Goal: Navigation & Orientation: Find specific page/section

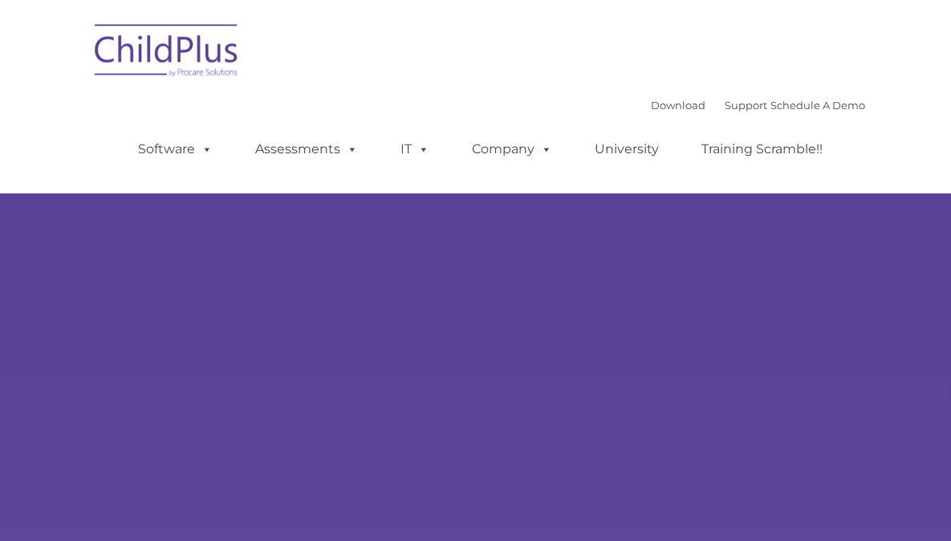
type input ""
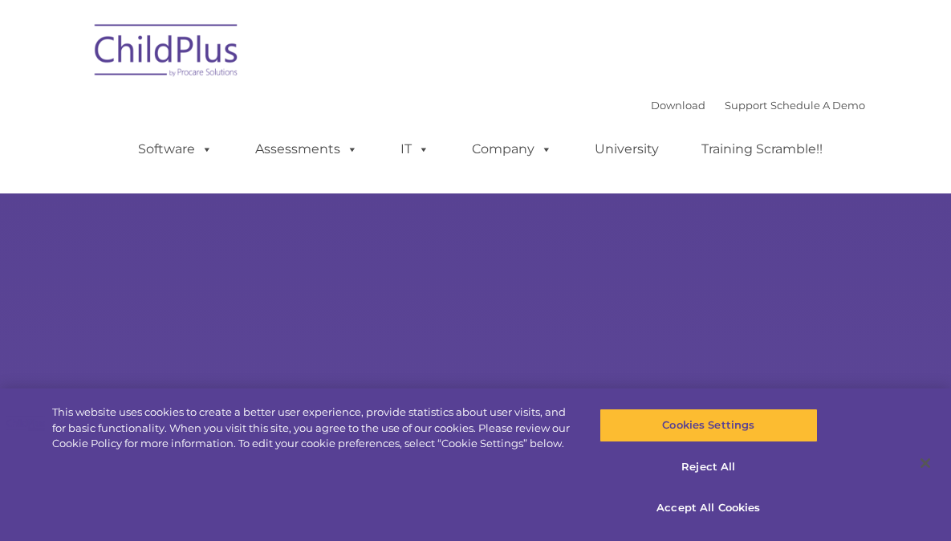
select select "MEDIUM"
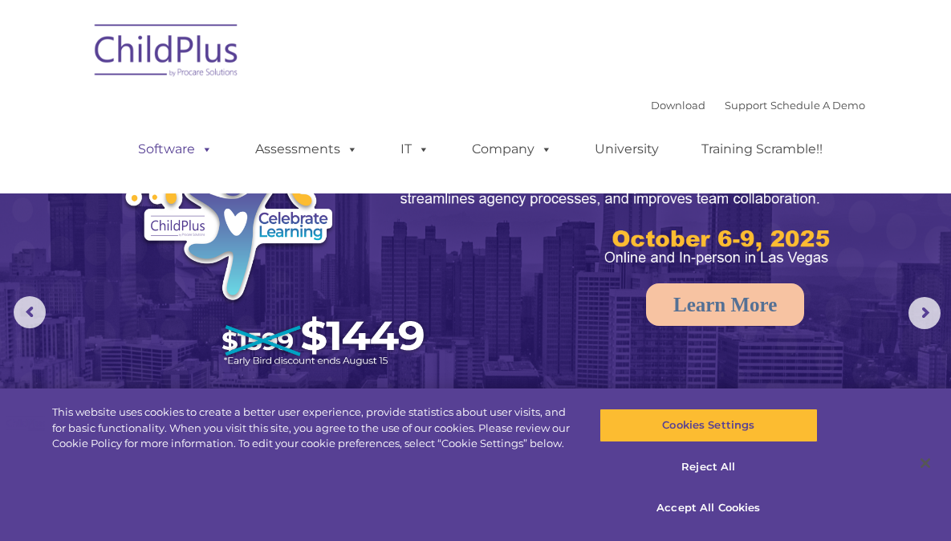
click at [229, 133] on link "Software" at bounding box center [175, 149] width 107 height 32
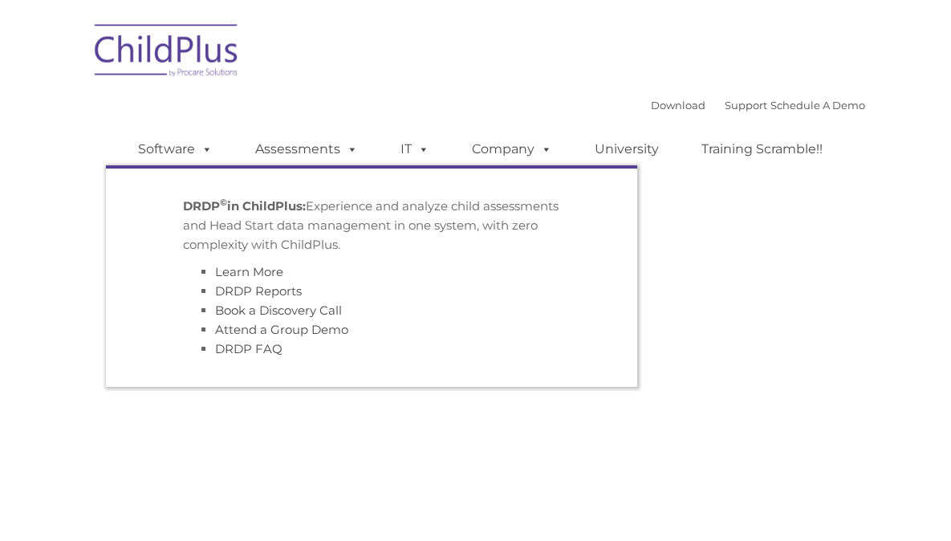
type input ""
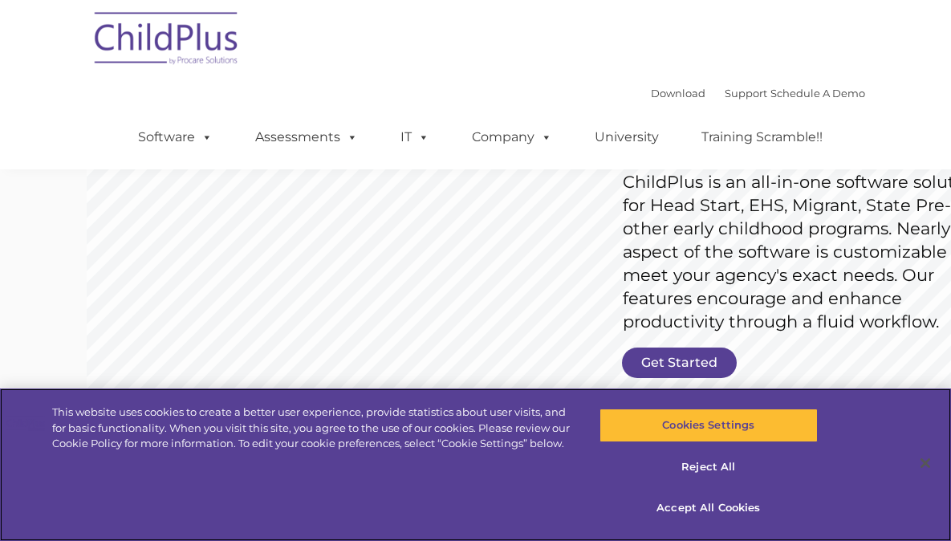
scroll to position [174, 0]
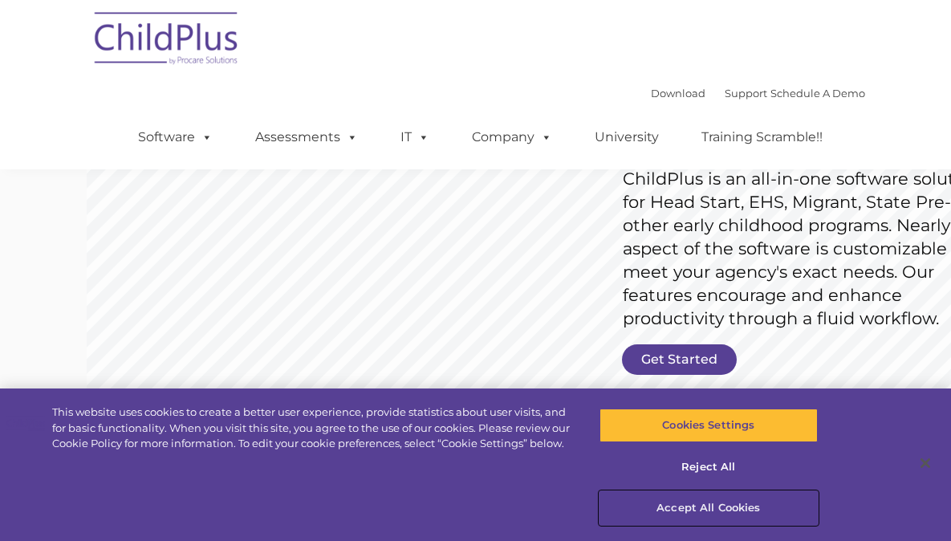
click at [695, 506] on button "Accept All Cookies" at bounding box center [708, 508] width 219 height 34
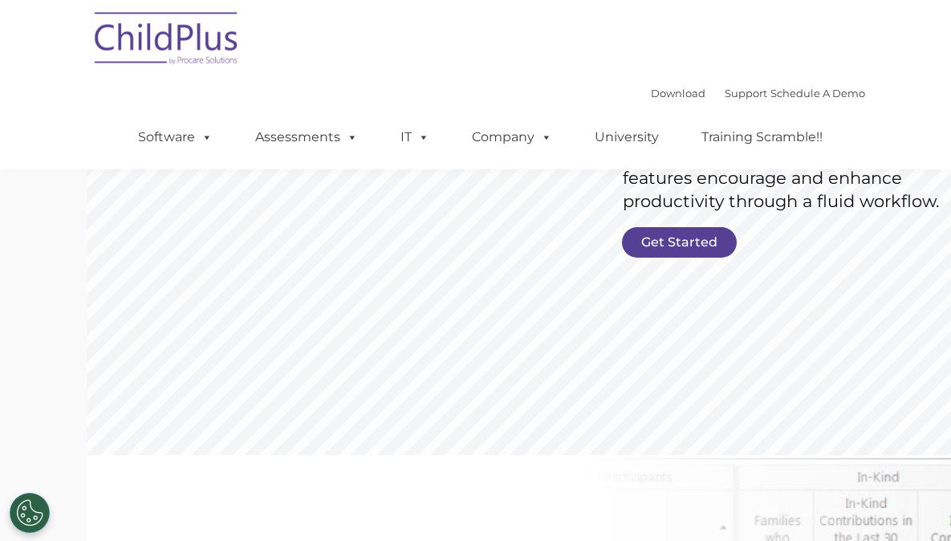
scroll to position [0, 0]
